Goal: Information Seeking & Learning: Compare options

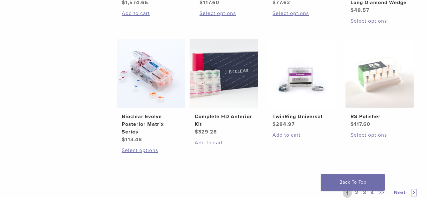
scroll to position [478, 0]
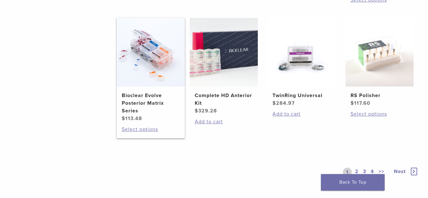
click at [142, 93] on h2 "Bioclear Evolve Posterior Matrix Series" at bounding box center [151, 102] width 58 height 23
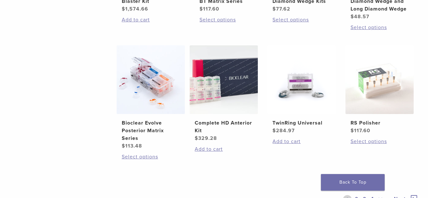
scroll to position [446, 0]
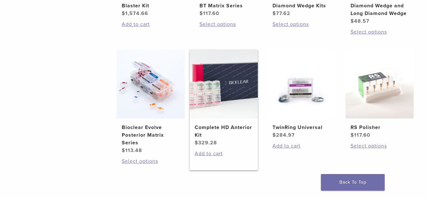
click at [218, 125] on h2 "Complete HD Anterior Kit" at bounding box center [224, 130] width 58 height 15
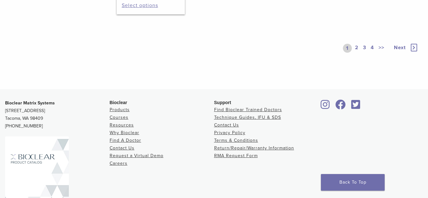
scroll to position [605, 0]
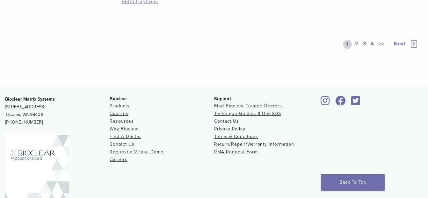
click at [357, 44] on link "2" at bounding box center [357, 44] width 6 height 9
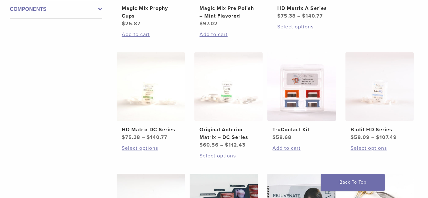
scroll to position [319, 0]
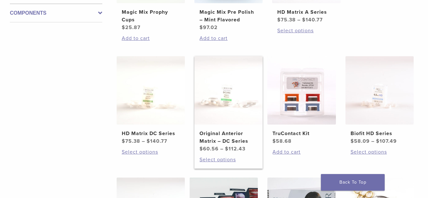
click at [228, 133] on h2 "Original Anterior Matrix – DC Series" at bounding box center [228, 136] width 58 height 15
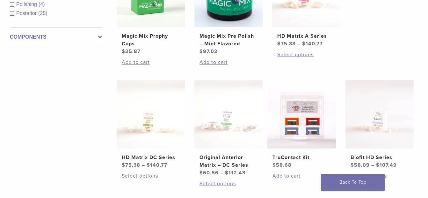
scroll to position [255, 0]
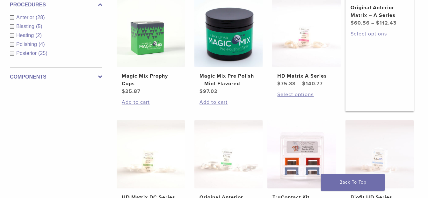
click at [369, 19] on h2 "Original Anterior Matrix – A Series" at bounding box center [379, 11] width 58 height 15
click at [300, 76] on h2 "HD Matrix A Series" at bounding box center [306, 76] width 58 height 8
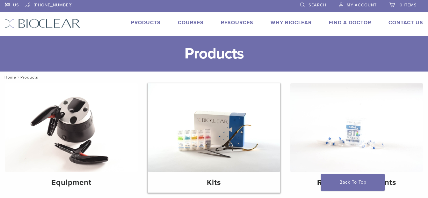
scroll to position [0, 0]
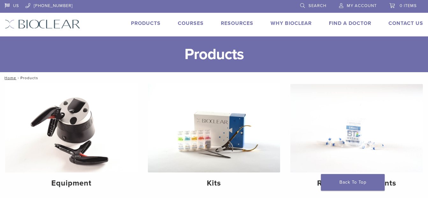
click at [56, 27] on img at bounding box center [43, 23] width 76 height 9
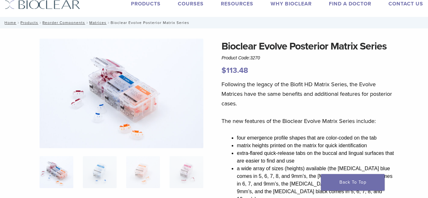
scroll to position [32, 0]
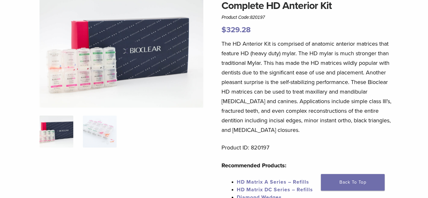
scroll to position [96, 0]
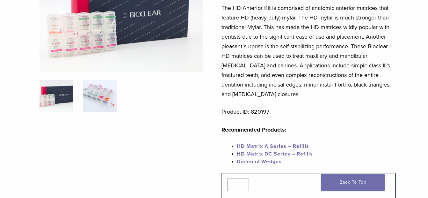
click at [108, 101] on img at bounding box center [100, 96] width 34 height 32
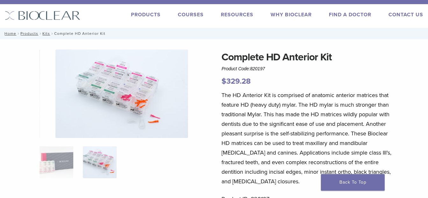
scroll to position [0, 0]
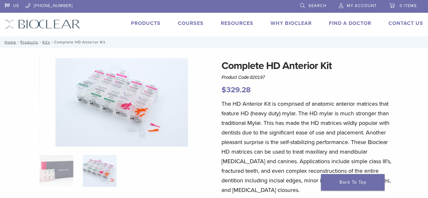
click at [129, 108] on img at bounding box center [121, 102] width 133 height 88
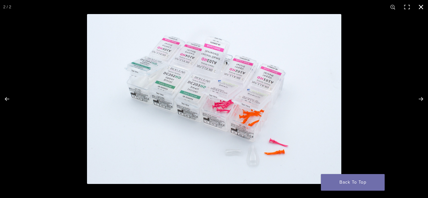
click at [421, 8] on button "Close (Esc)" at bounding box center [421, 7] width 14 height 14
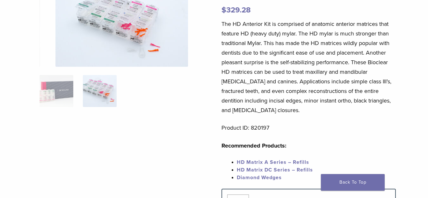
scroll to position [64, 0]
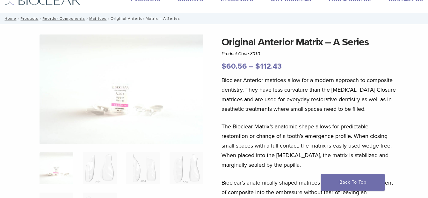
scroll to position [96, 0]
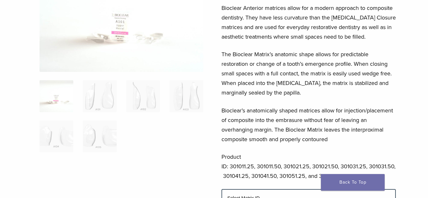
click at [58, 101] on img at bounding box center [57, 96] width 34 height 32
click at [97, 102] on img at bounding box center [100, 96] width 34 height 32
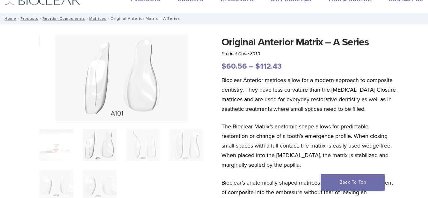
scroll to position [0, 0]
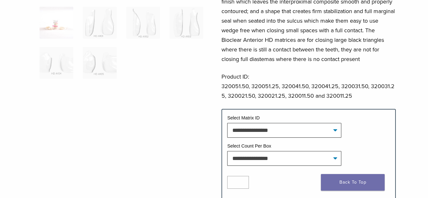
scroll to position [96, 0]
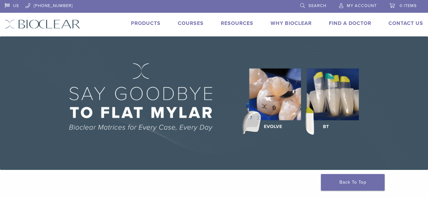
click at [329, 128] on img at bounding box center [214, 102] width 428 height 133
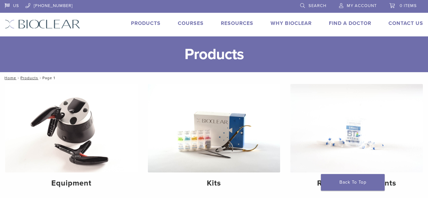
click at [50, 25] on img at bounding box center [43, 23] width 76 height 9
